Goal: Navigation & Orientation: Find specific page/section

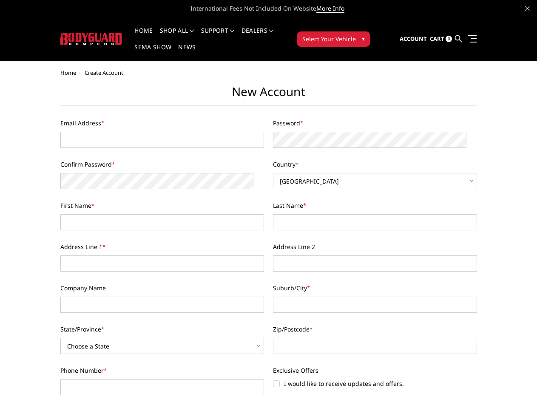
click at [269, 204] on div "Last Name *" at bounding box center [375, 215] width 213 height 29
click at [229, 31] on li "Support FAQ Install Instructions Shipping Warranty Terms & Conditions Cancellat…" at bounding box center [218, 36] width 40 height 17
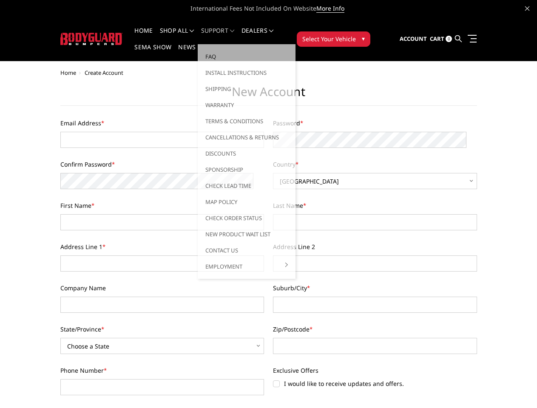
click at [229, 36] on li "Support FAQ Install Instructions Shipping Warranty Terms & Conditions Cancellat…" at bounding box center [218, 36] width 40 height 17
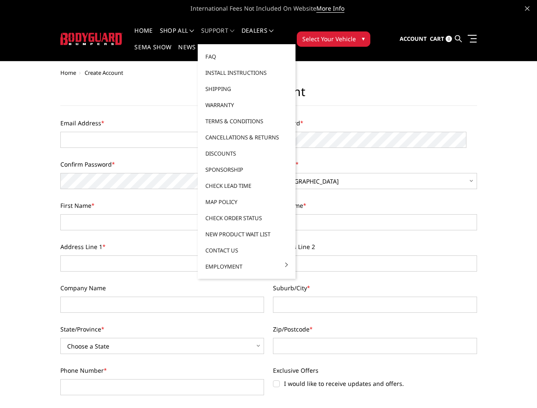
click at [356, 34] on span "Select Your Vehicle" at bounding box center [329, 38] width 54 height 9
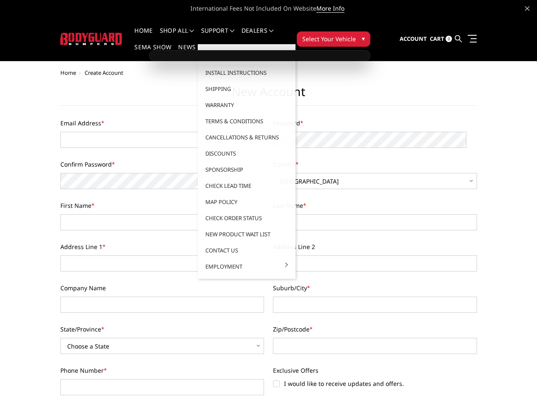
click at [356, 34] on span "Select Your Vehicle" at bounding box center [329, 38] width 54 height 9
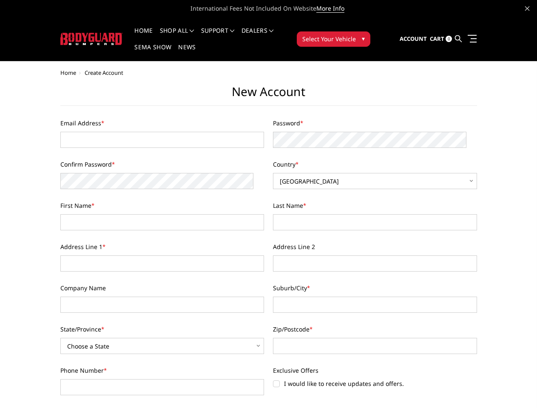
click at [268, 408] on html "International Fees Not Included On Website More Info Home shop all Bronco [DATE…" at bounding box center [268, 416] width 537 height 832
